Goal: Navigation & Orientation: Find specific page/section

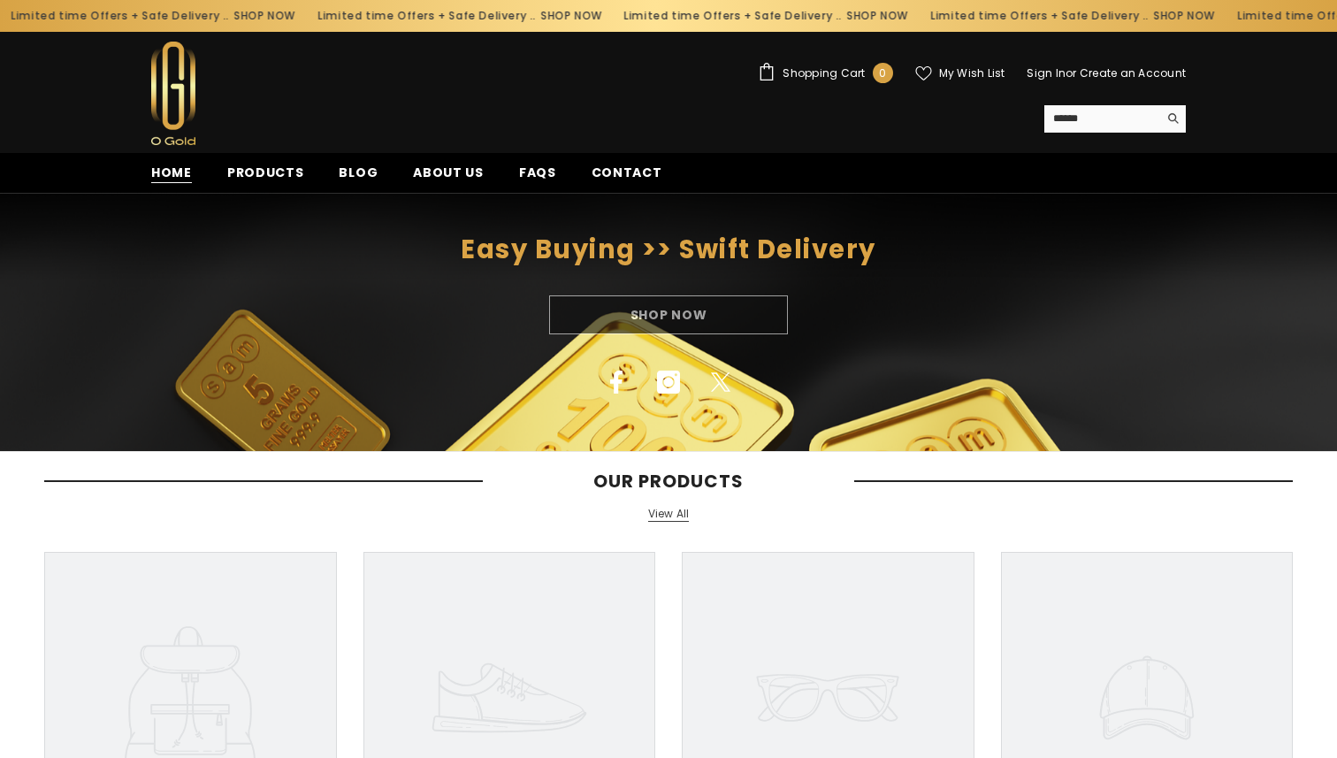
click at [185, 172] on span "Home" at bounding box center [171, 173] width 41 height 19
click at [617, 180] on span "Contact" at bounding box center [627, 173] width 71 height 19
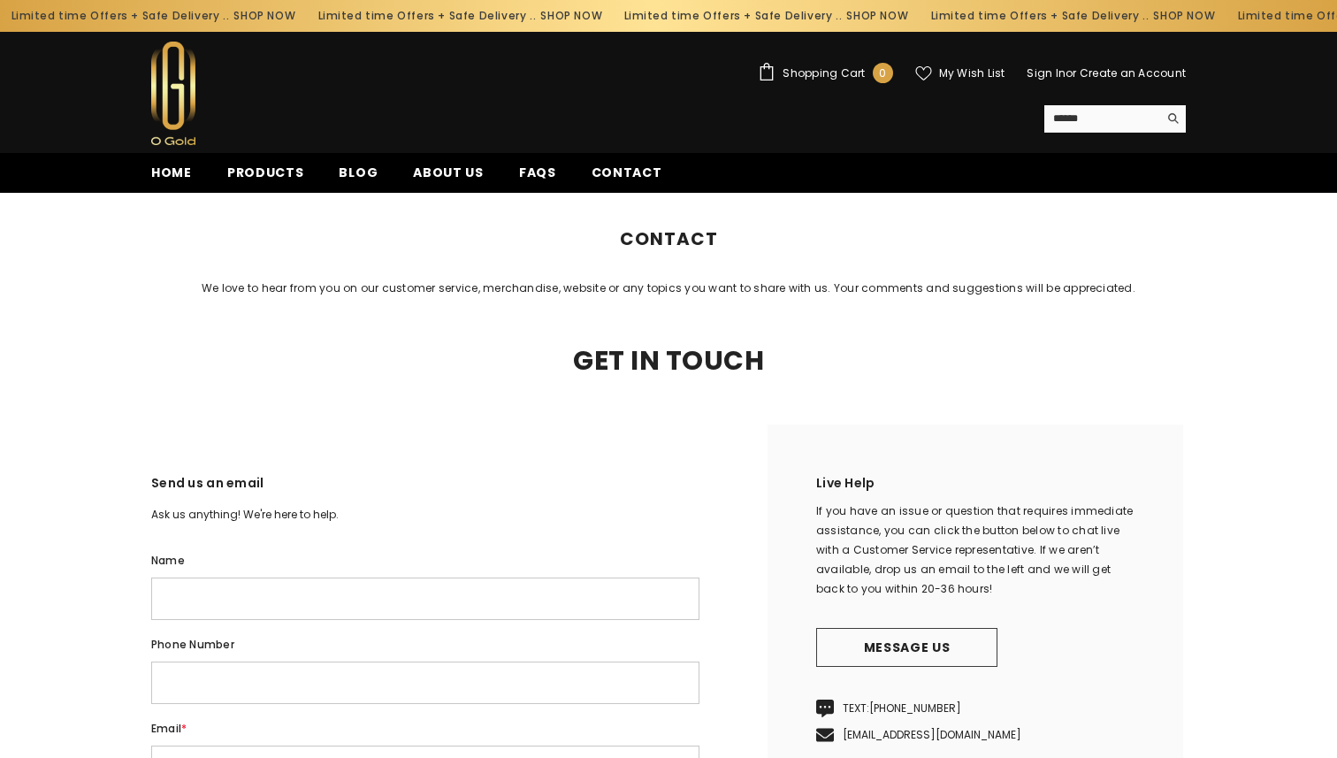
click at [502, 157] on ul "Home Products Blog About us FAQs Contact" at bounding box center [605, 173] width 942 height 40
click at [450, 170] on span "About us" at bounding box center [448, 173] width 71 height 19
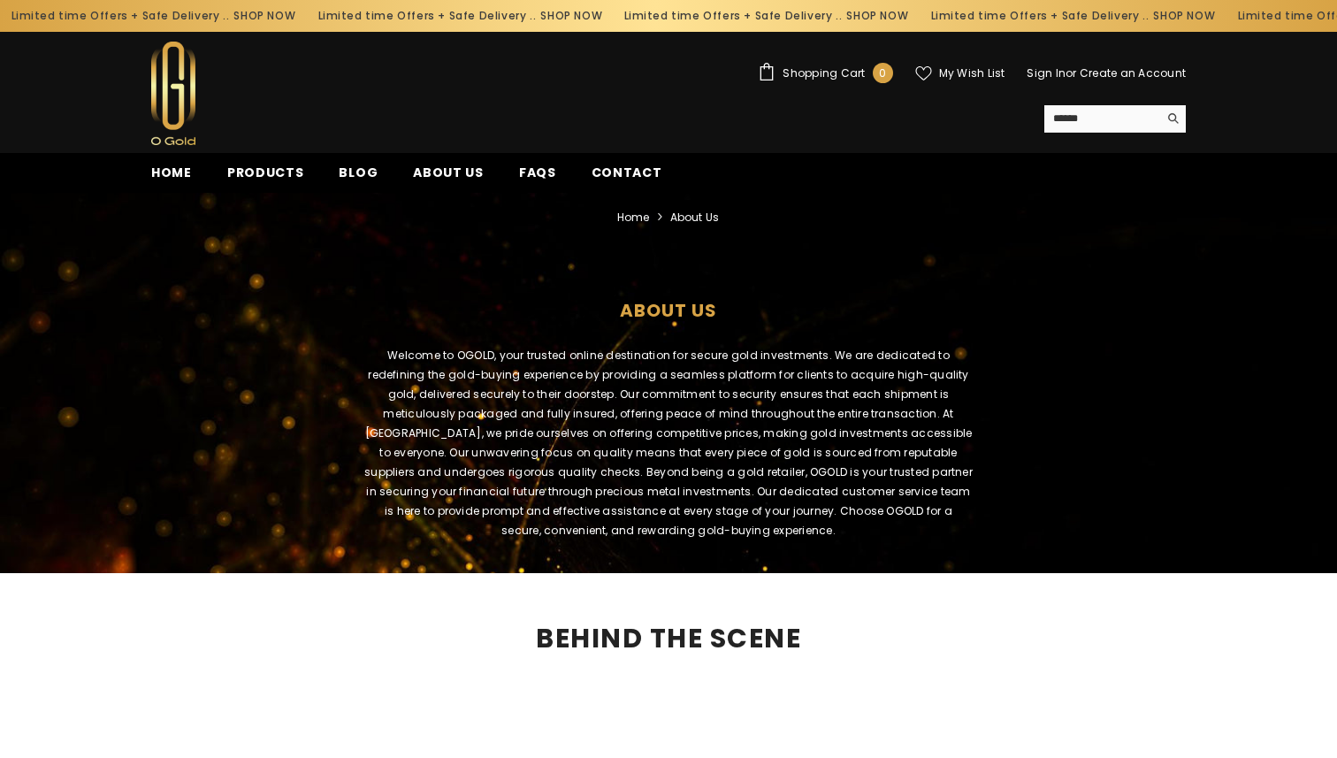
click at [519, 181] on span "FAQs" at bounding box center [537, 173] width 37 height 18
